Goal: Task Accomplishment & Management: Manage account settings

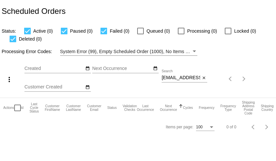
click at [182, 79] on input "priscillaleach58@gmail.com" at bounding box center [180, 77] width 39 height 5
paste input "suzanne.partridgelopez"
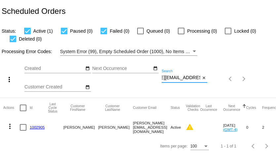
type input "suzanne.partridgelopez@gmail.com"
click at [10, 127] on mat-icon "more_vert" at bounding box center [10, 126] width 8 height 8
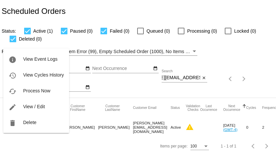
scroll to position [0, 0]
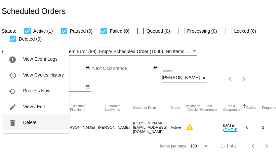
click at [27, 127] on button "delete Delete" at bounding box center [36, 122] width 66 height 16
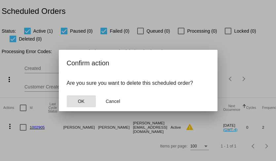
click at [75, 99] on button "OK" at bounding box center [81, 101] width 29 height 12
